Goal: Task Accomplishment & Management: Use online tool/utility

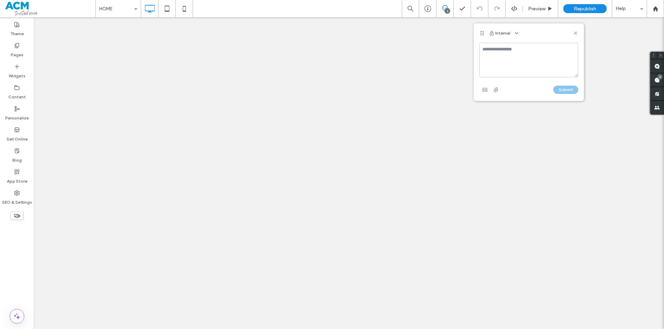
click at [515, 55] on textarea at bounding box center [528, 60] width 99 height 35
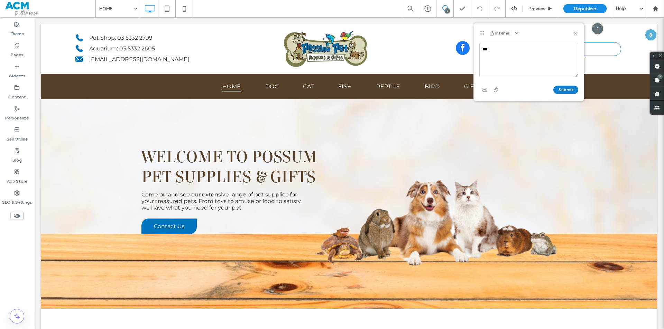
type textarea "***"
click at [562, 87] on button "Submit" at bounding box center [565, 90] width 25 height 8
click at [10, 194] on div "SEO & Settings" at bounding box center [17, 197] width 34 height 21
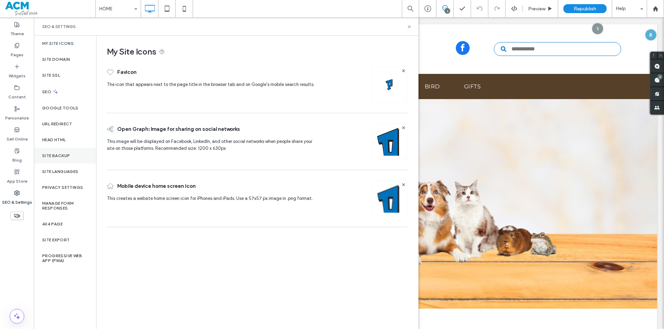
click at [63, 153] on label "Site Backup" at bounding box center [56, 155] width 28 height 5
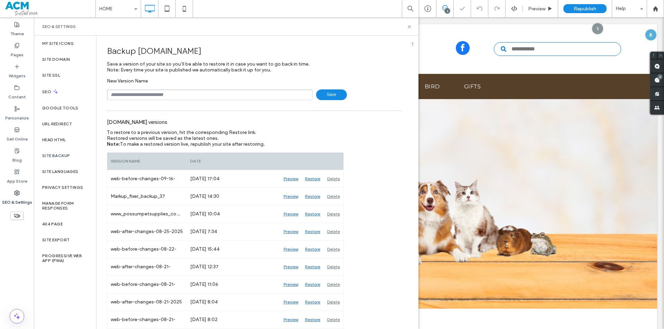
click at [198, 94] on input "text" at bounding box center [210, 95] width 206 height 11
type input "**********"
click at [408, 28] on icon at bounding box center [409, 26] width 5 height 5
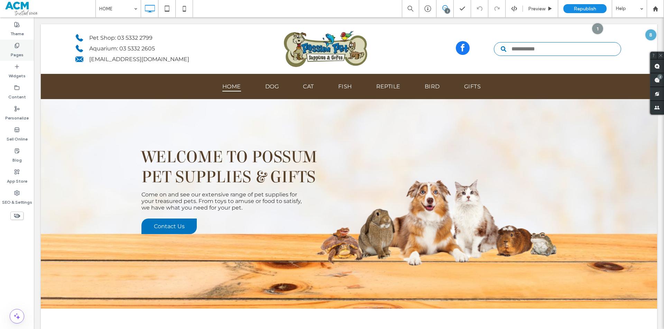
click at [16, 46] on use at bounding box center [17, 45] width 4 height 4
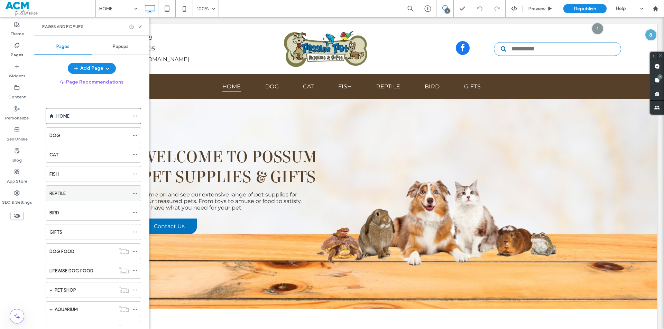
click at [82, 195] on div "REPTILE" at bounding box center [89, 193] width 80 height 7
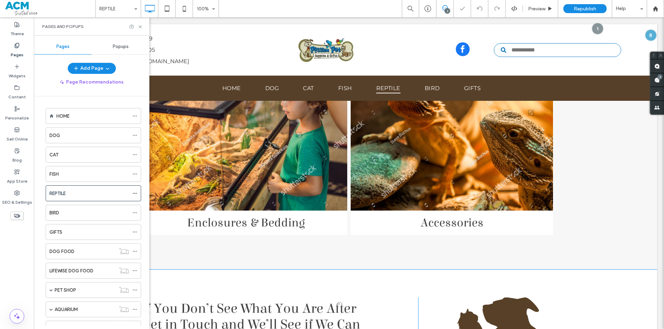
scroll to position [242, 0]
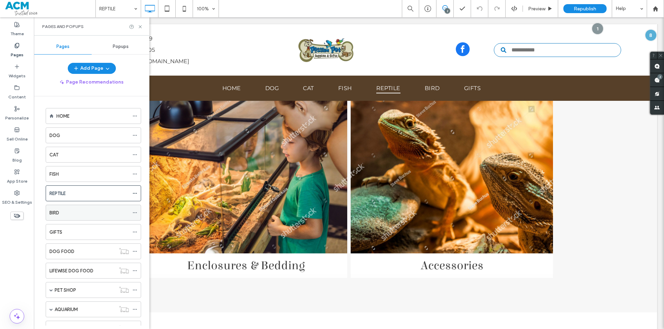
click at [95, 209] on div "BIRD" at bounding box center [89, 212] width 80 height 15
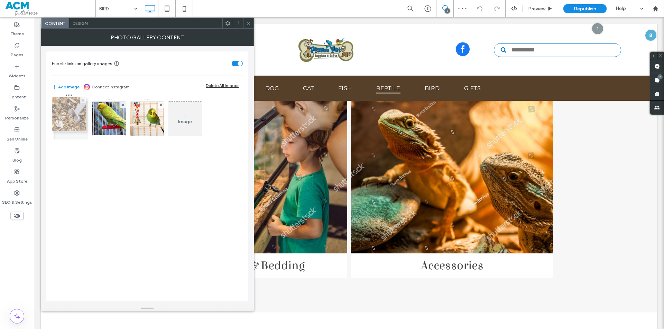
drag, startPoint x: 154, startPoint y: 127, endPoint x: 74, endPoint y: 122, distance: 80.0
click at [248, 20] on span at bounding box center [248, 23] width 5 height 10
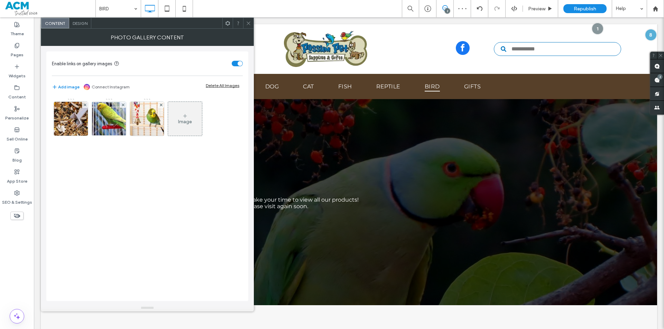
scroll to position [346, 0]
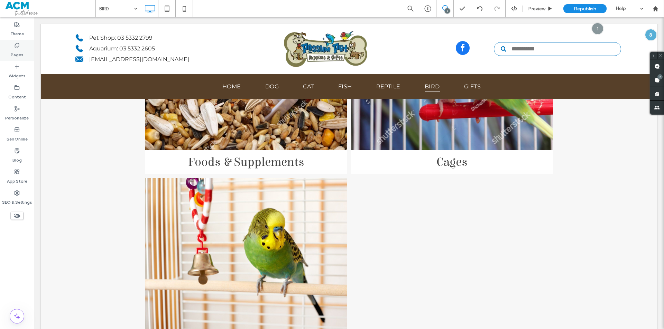
click at [20, 51] on label "Pages" at bounding box center [17, 53] width 13 height 10
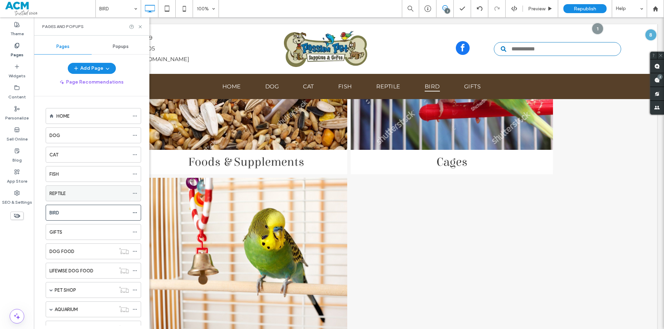
click at [85, 195] on div "REPTILE" at bounding box center [89, 193] width 80 height 7
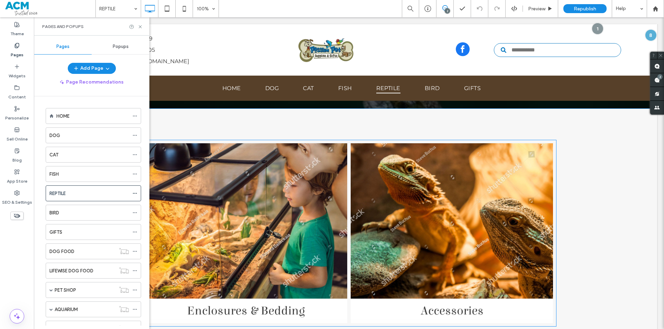
scroll to position [207, 0]
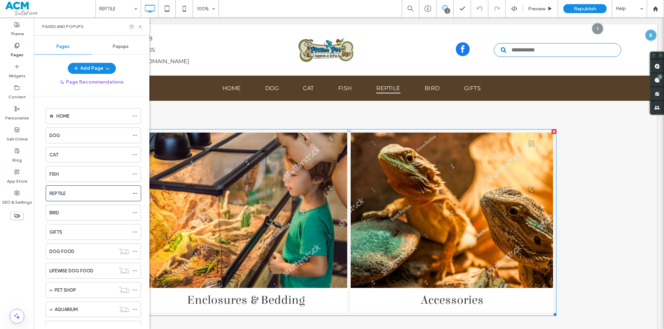
click at [325, 194] on link at bounding box center [246, 210] width 214 height 165
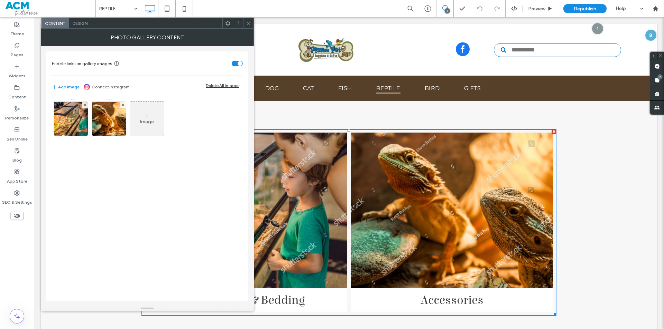
click at [145, 119] on div "Image" at bounding box center [147, 122] width 14 height 6
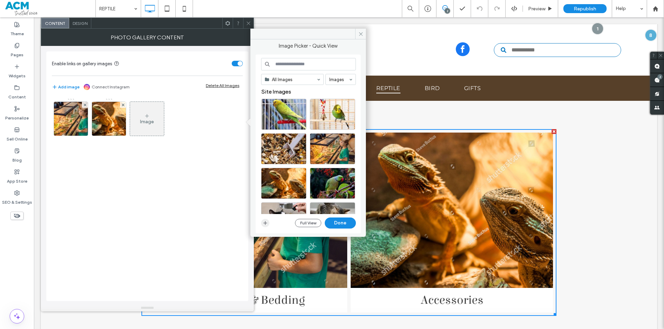
click at [264, 225] on icon "button" at bounding box center [265, 224] width 6 height 6
click at [264, 222] on icon "button" at bounding box center [265, 224] width 6 height 6
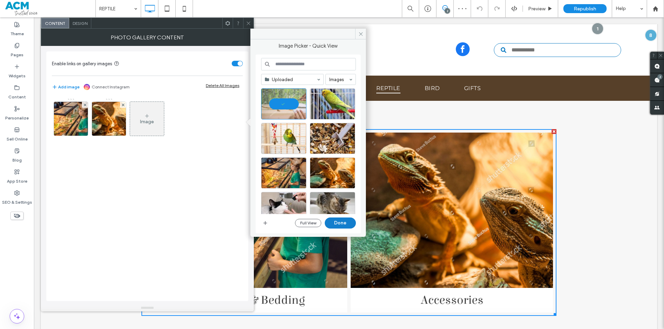
drag, startPoint x: 344, startPoint y: 224, endPoint x: 220, endPoint y: 183, distance: 130.4
click at [344, 224] on button "Done" at bounding box center [340, 223] width 31 height 11
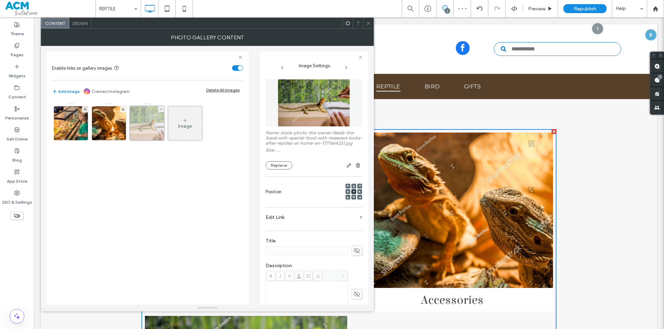
click at [145, 125] on div at bounding box center [147, 123] width 35 height 35
click at [97, 130] on img at bounding box center [109, 123] width 52 height 34
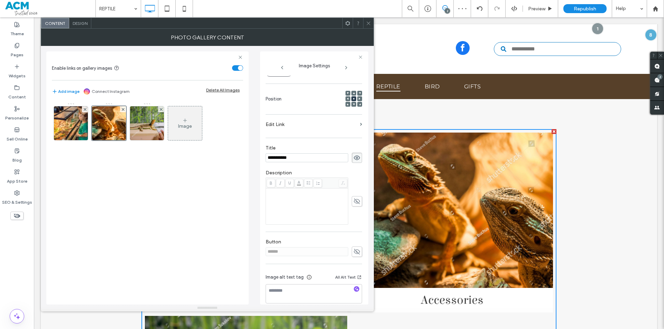
scroll to position [96, 0]
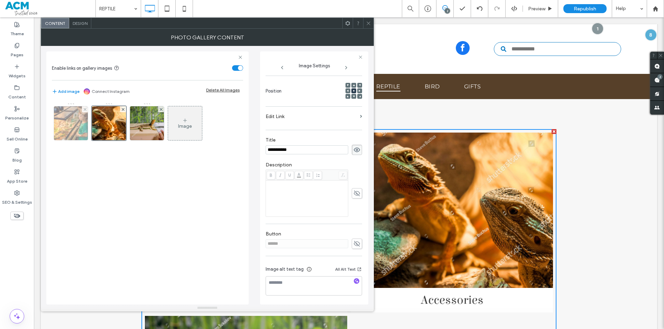
click at [77, 132] on img at bounding box center [70, 123] width 51 height 34
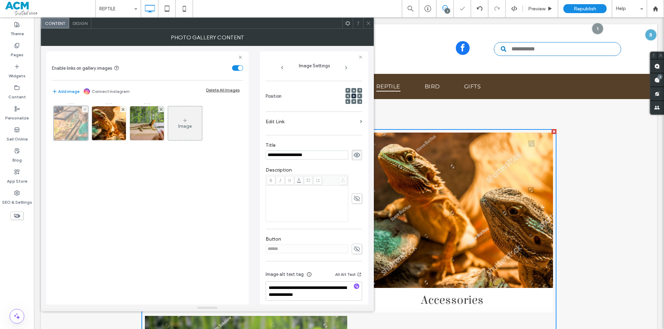
scroll to position [101, 0]
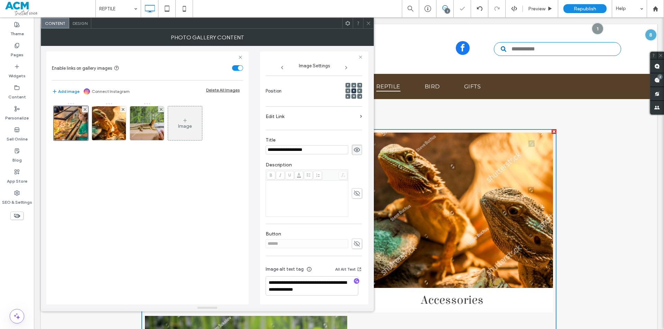
click at [116, 143] on div "Image" at bounding box center [147, 125] width 190 height 45
click at [109, 129] on img at bounding box center [109, 123] width 52 height 34
click at [354, 279] on span "button" at bounding box center [357, 282] width 6 height 6
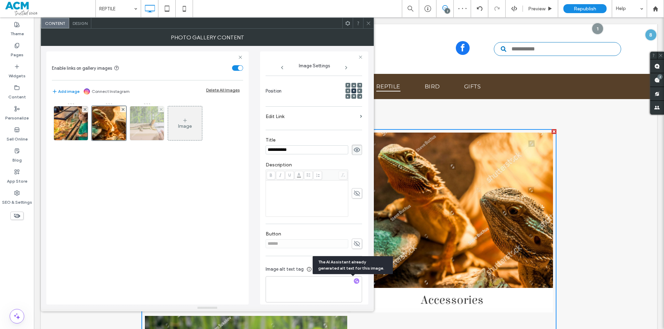
type textarea "**********"
click at [153, 124] on img at bounding box center [146, 123] width 51 height 34
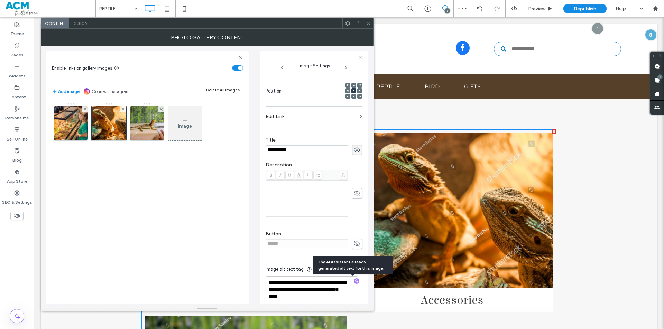
scroll to position [106, 0]
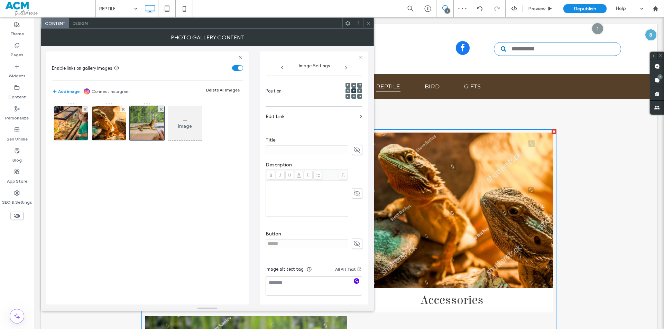
click at [354, 282] on icon "button" at bounding box center [356, 281] width 5 height 5
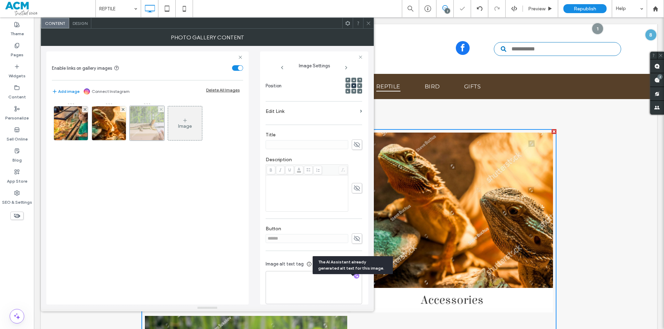
type textarea "**********"
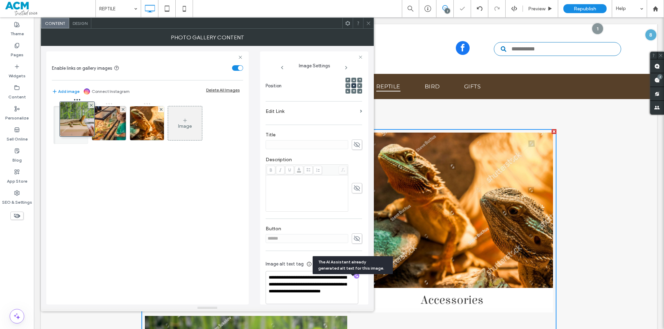
drag, startPoint x: 157, startPoint y: 125, endPoint x: 80, endPoint y: 122, distance: 76.8
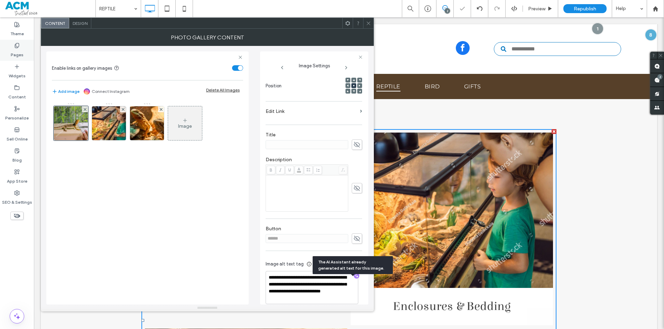
click at [9, 41] on div "Pages" at bounding box center [17, 50] width 34 height 21
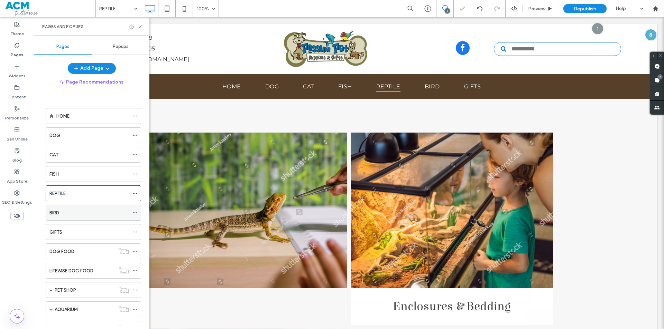
click at [88, 213] on div "BIRD" at bounding box center [89, 212] width 80 height 7
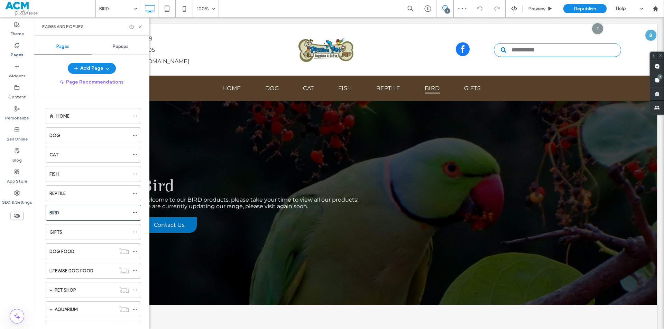
scroll to position [346, 0]
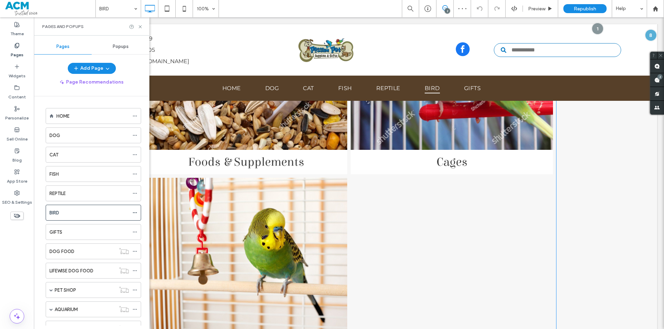
click at [316, 138] on link at bounding box center [246, 72] width 214 height 165
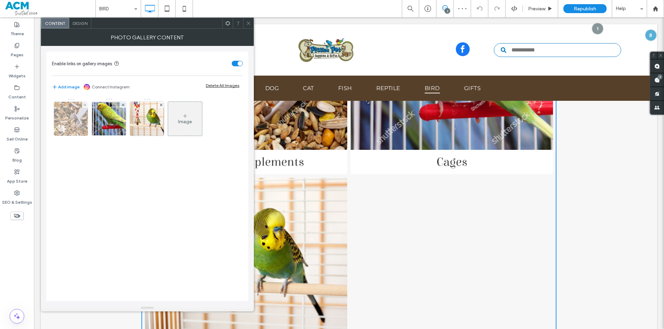
click at [75, 133] on img at bounding box center [71, 119] width 45 height 34
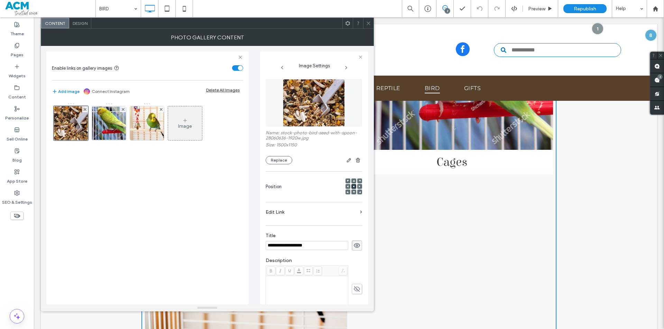
scroll to position [96, 0]
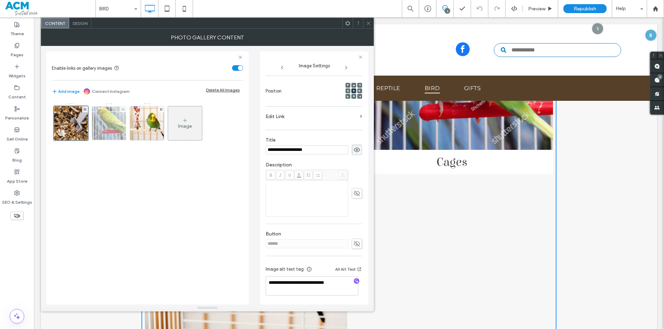
click at [117, 129] on img at bounding box center [108, 123] width 55 height 33
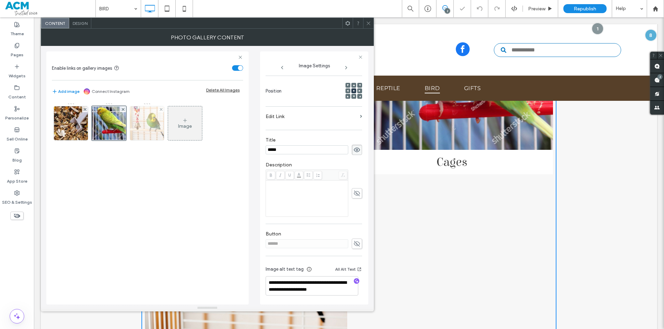
click at [142, 125] on img at bounding box center [146, 123] width 47 height 34
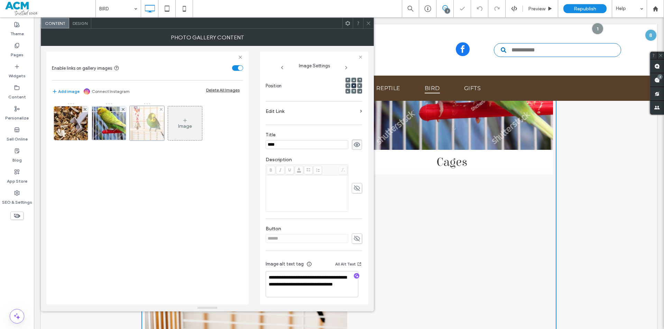
scroll to position [91, 0]
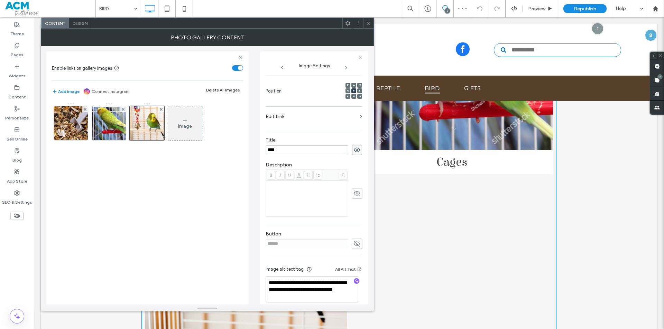
click at [366, 23] on icon at bounding box center [368, 23] width 5 height 5
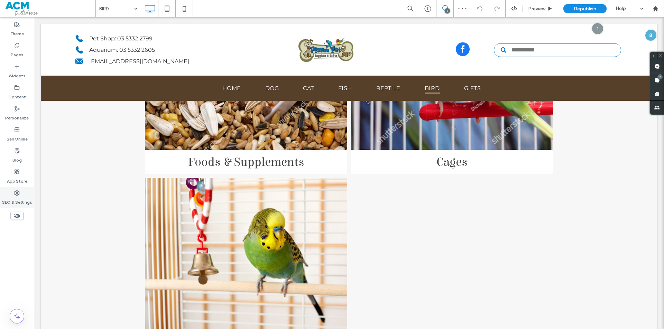
click at [14, 189] on div "SEO & Settings" at bounding box center [17, 197] width 34 height 21
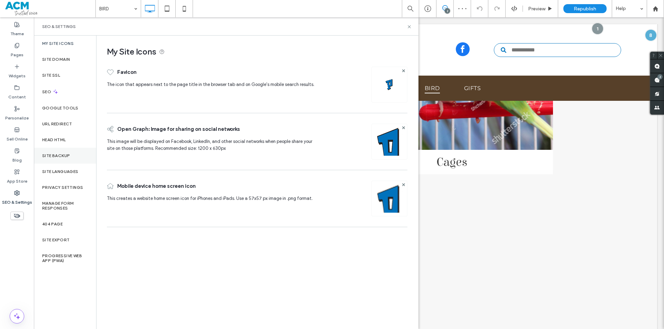
click at [66, 153] on label "Site Backup" at bounding box center [56, 155] width 28 height 5
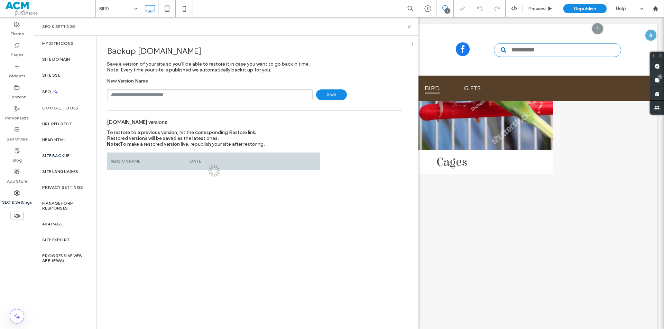
click at [173, 97] on input "text" at bounding box center [210, 95] width 206 height 11
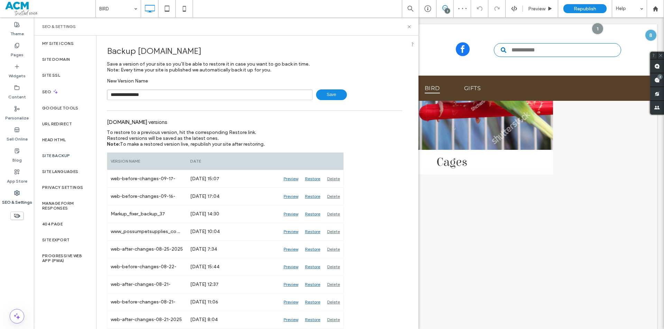
type input "**********"
click at [411, 25] on icon at bounding box center [409, 26] width 5 height 5
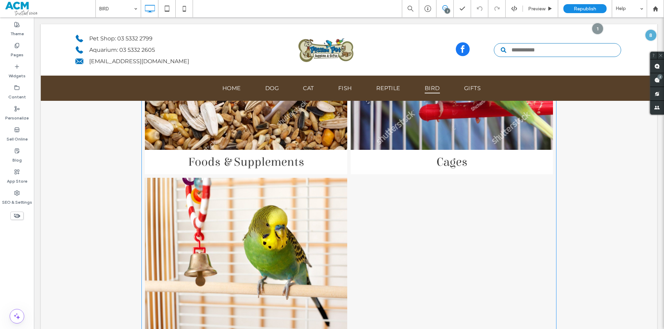
click at [256, 192] on link at bounding box center [246, 255] width 214 height 165
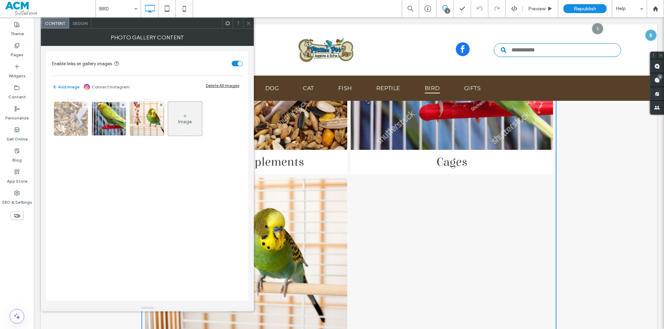
click at [77, 121] on img at bounding box center [71, 119] width 45 height 34
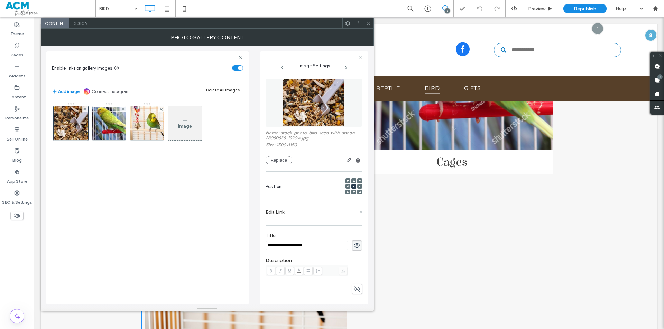
scroll to position [0, 0]
click at [299, 247] on input "**********" at bounding box center [307, 245] width 83 height 9
click at [25, 45] on div "Pages" at bounding box center [17, 50] width 34 height 21
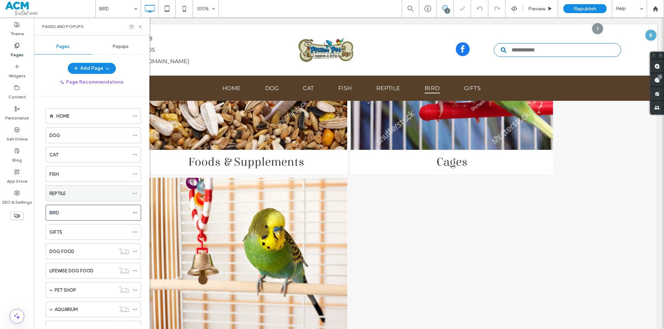
click at [78, 190] on div "REPTILE" at bounding box center [89, 193] width 80 height 7
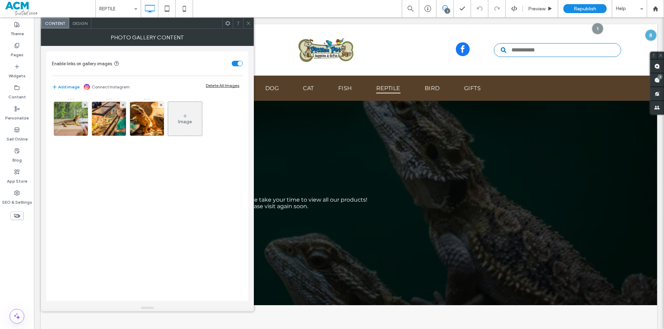
scroll to position [346, 0]
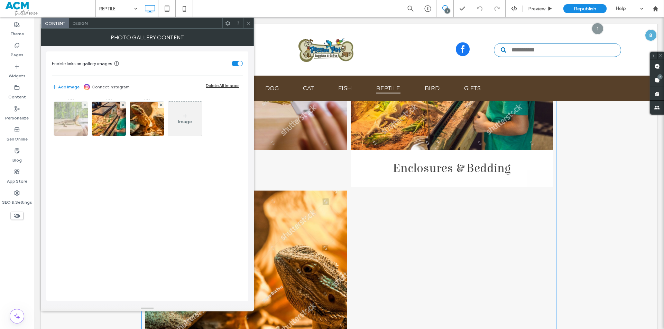
click at [68, 118] on img at bounding box center [71, 119] width 52 height 34
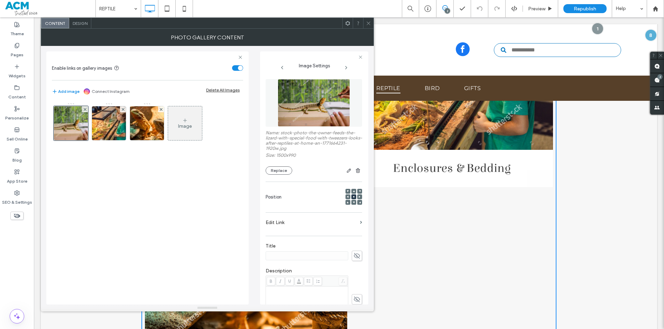
click at [353, 257] on icon at bounding box center [356, 256] width 7 height 8
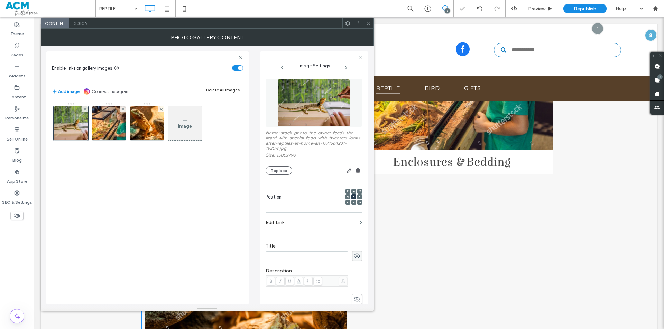
paste input "**********"
type input "**********"
click at [364, 21] on div at bounding box center [368, 23] width 10 height 10
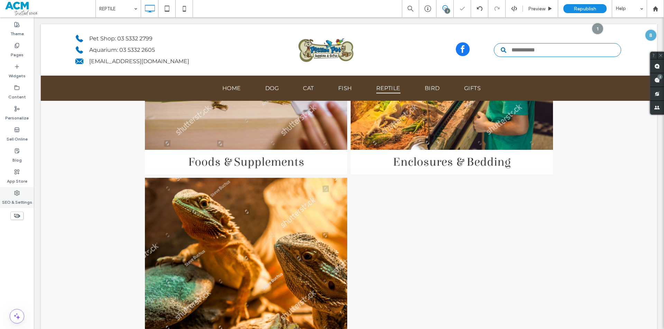
click at [16, 199] on label "SEO & Settings" at bounding box center [17, 201] width 30 height 10
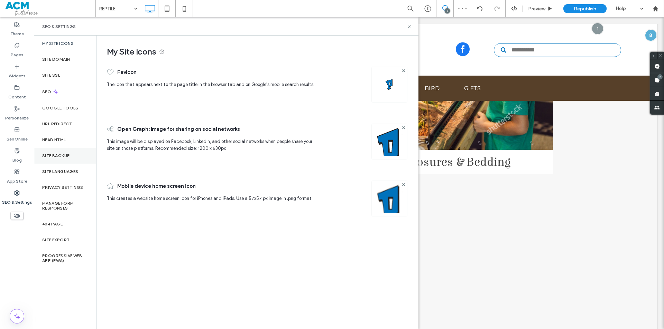
click at [81, 152] on div "Site Backup" at bounding box center [65, 156] width 62 height 16
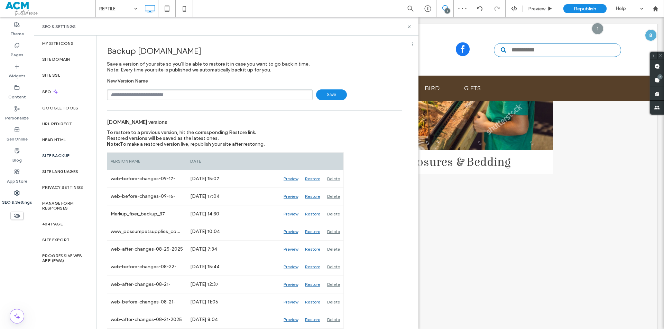
click at [161, 93] on input "text" at bounding box center [210, 95] width 206 height 11
type input "**********"
click at [542, 7] on span "Preview" at bounding box center [536, 9] width 17 height 6
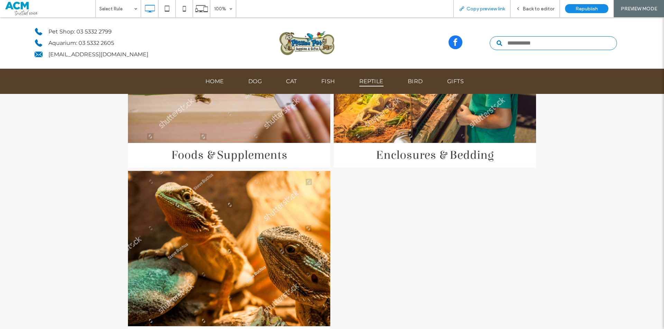
click at [478, 7] on span "Copy preview link" at bounding box center [485, 9] width 38 height 6
